Goal: Information Seeking & Learning: Learn about a topic

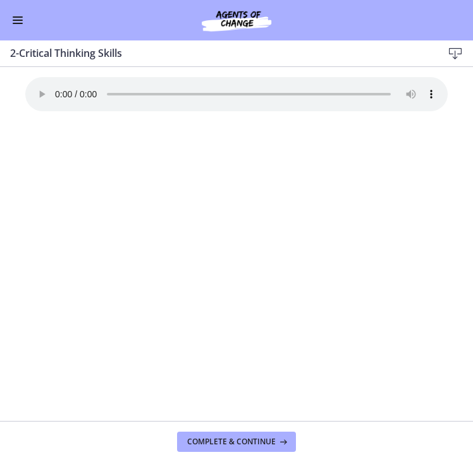
click at [373, 202] on div "Your browser doesn't support the audio element. Download it here" at bounding box center [236, 249] width 442 height 344
click at [256, 435] on button "Complete & continue" at bounding box center [236, 442] width 119 height 20
click at [265, 439] on span "Complete & continue" at bounding box center [231, 442] width 88 height 10
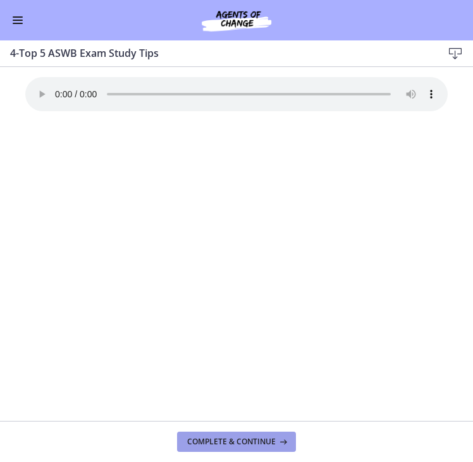
click at [234, 440] on span "Complete & continue" at bounding box center [231, 442] width 88 height 10
